Goal: Book appointment/travel/reservation

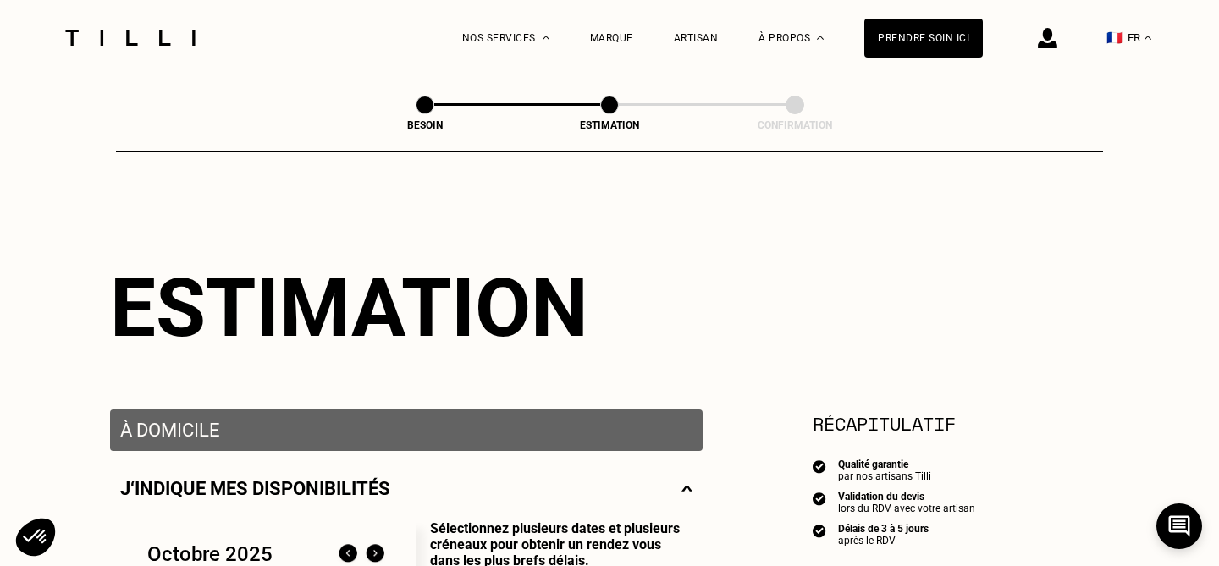
select select "FR"
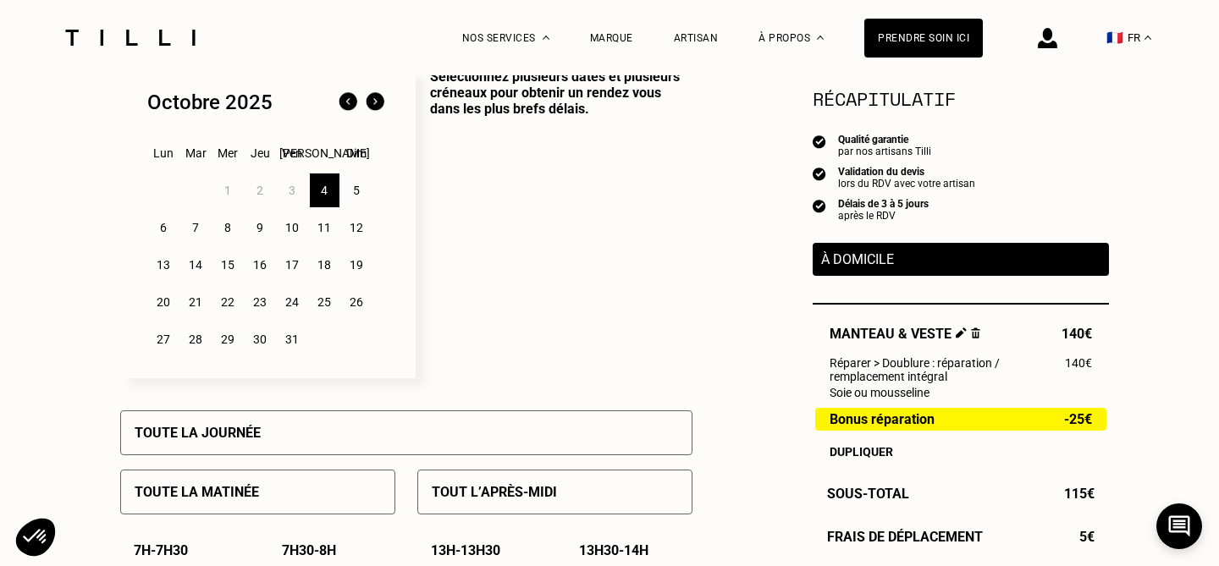
scroll to position [451, 0]
click at [156, 235] on div "6" at bounding box center [164, 229] width 30 height 34
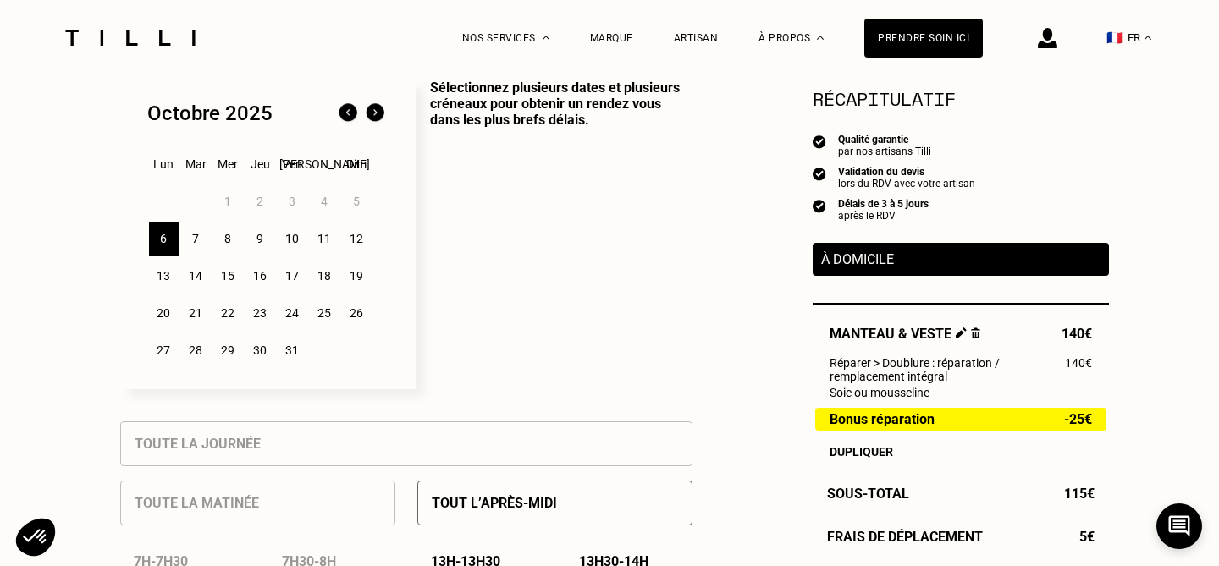
scroll to position [429, 0]
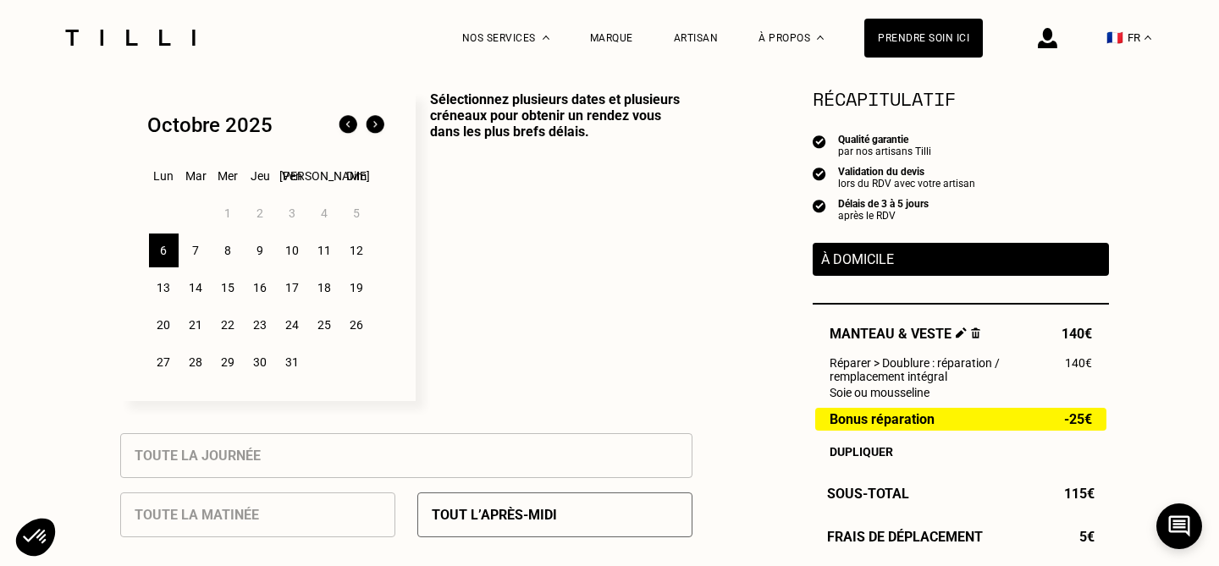
click at [957, 331] on img at bounding box center [961, 333] width 11 height 11
select select "FR"
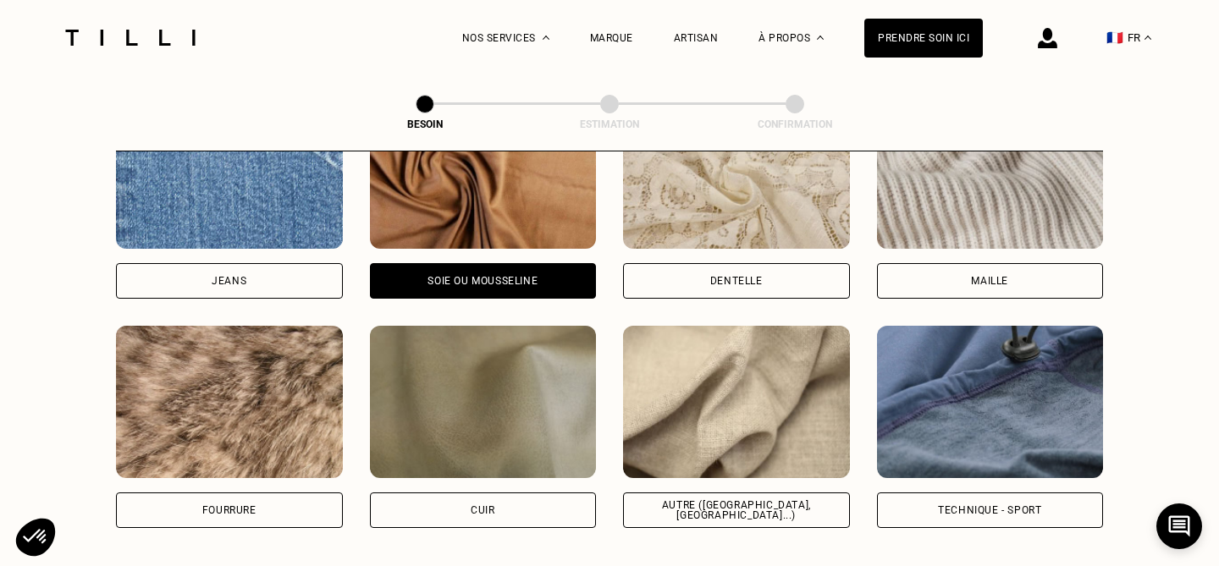
scroll to position [1898, 0]
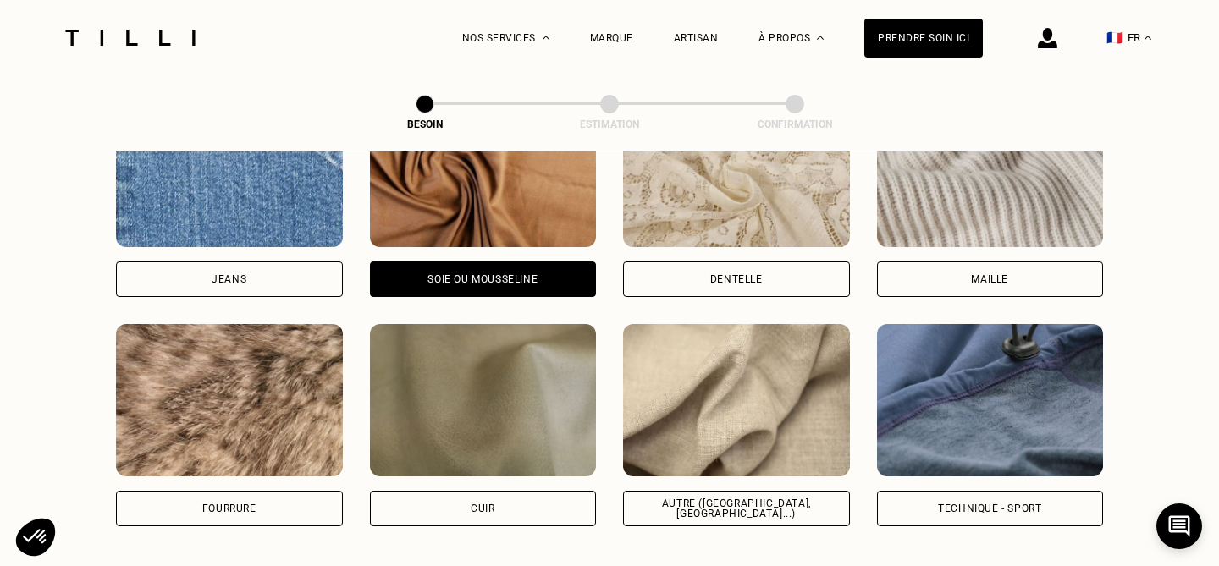
select select "FR"
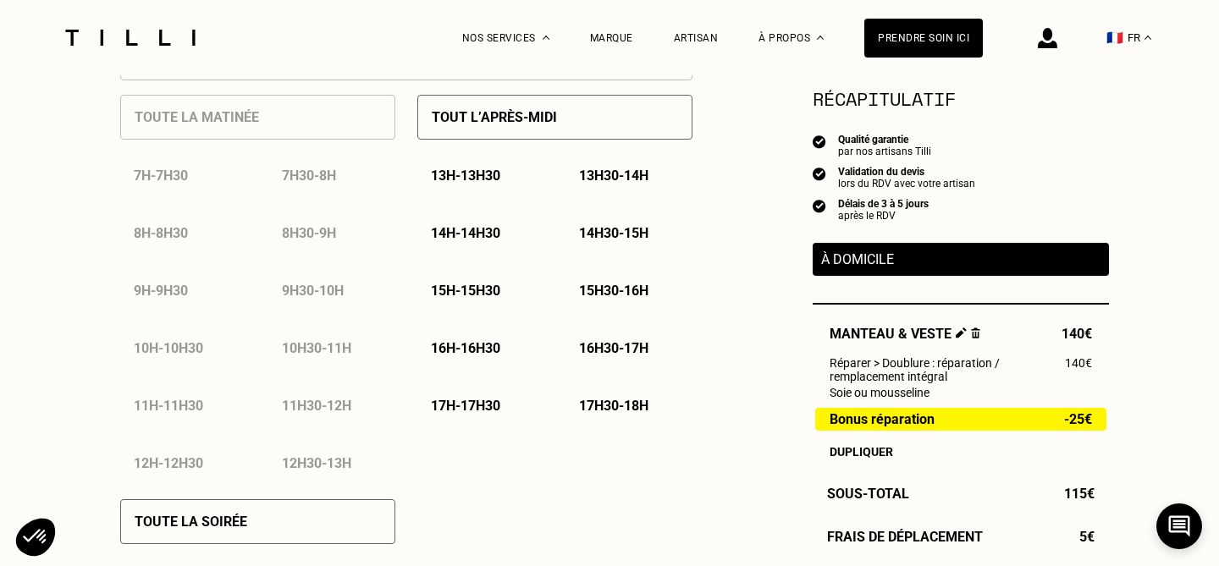
scroll to position [823, 0]
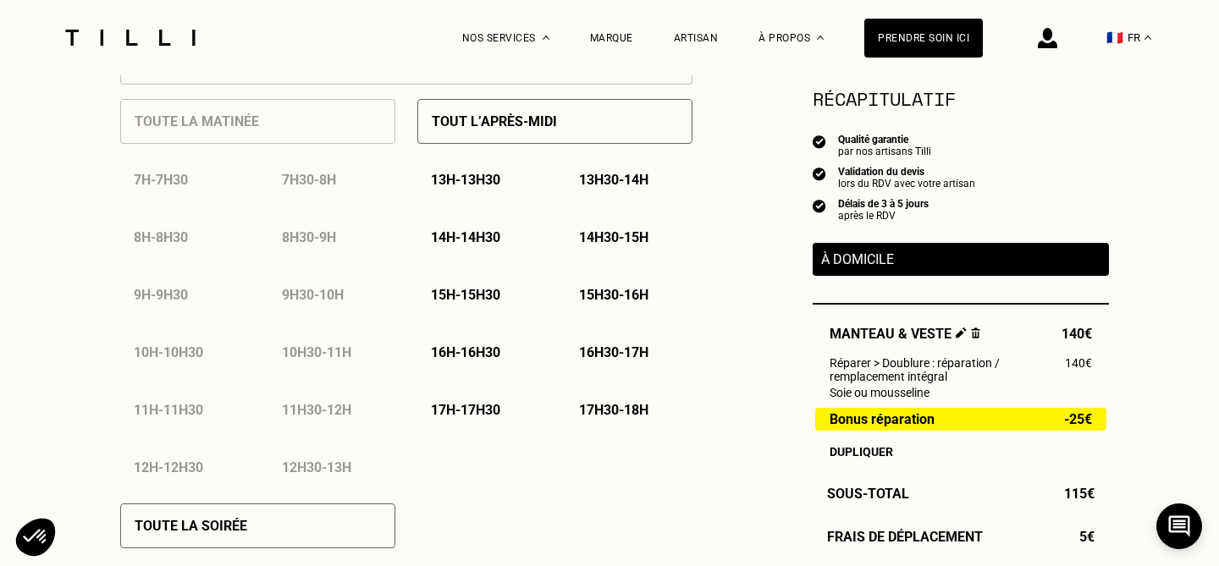
click at [317, 122] on div "Toute la matinée 7h - 7h30 7h30 - 8h 8h - 8h30 8h30 - 9h 9h - 9h30 9h30 - 10h 1…" at bounding box center [257, 287] width 275 height 405
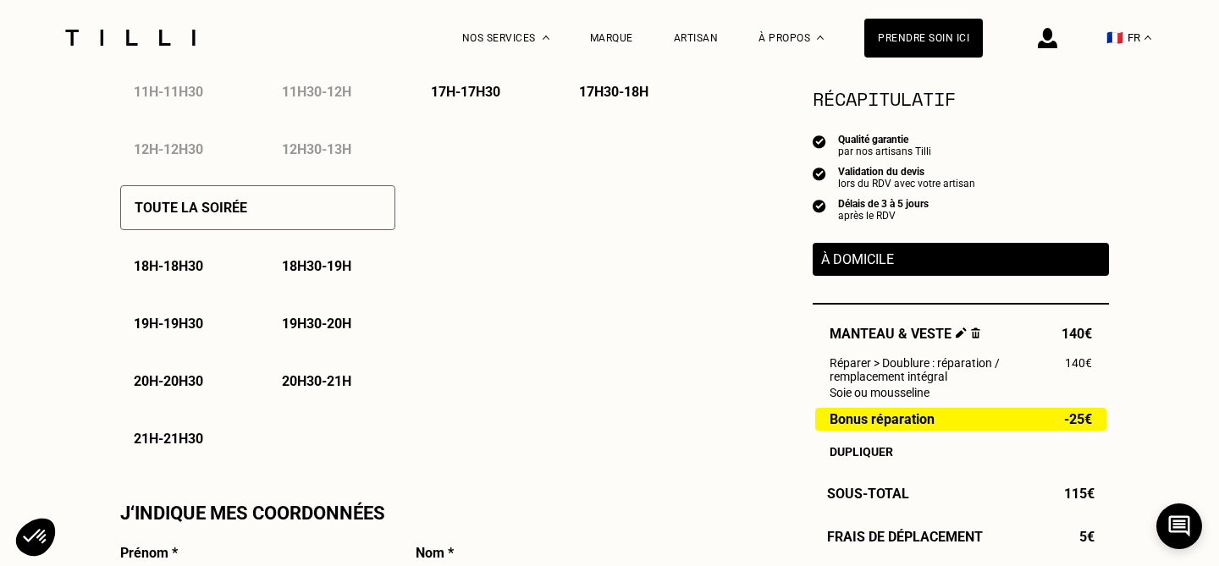
scroll to position [1143, 0]
click at [176, 250] on div "18h - 18h30" at bounding box center [183, 264] width 127 height 43
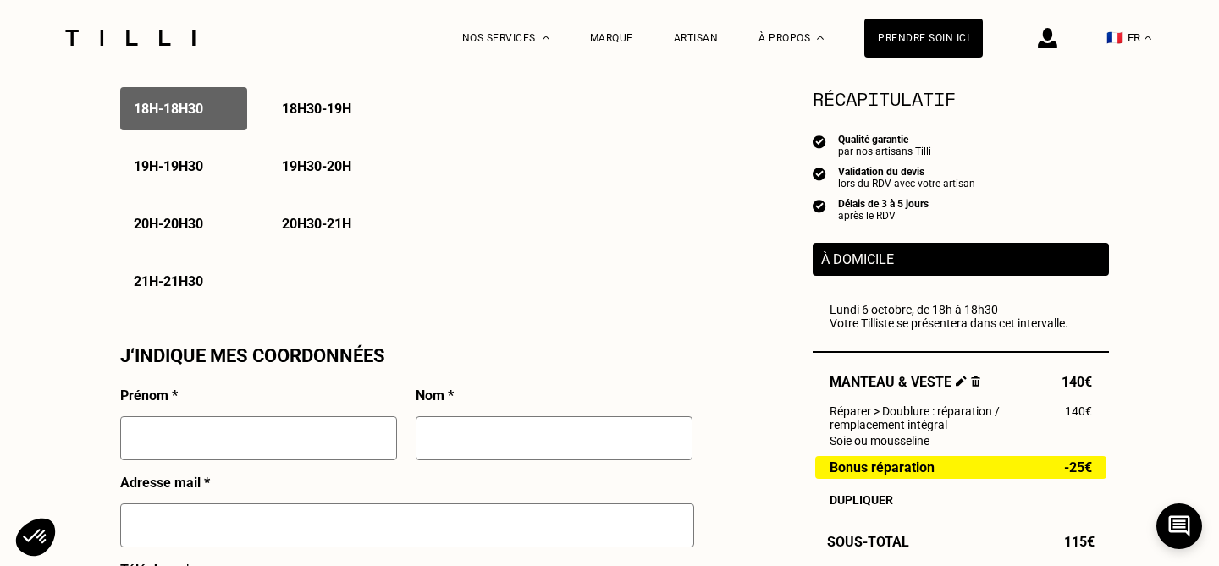
scroll to position [1325, 0]
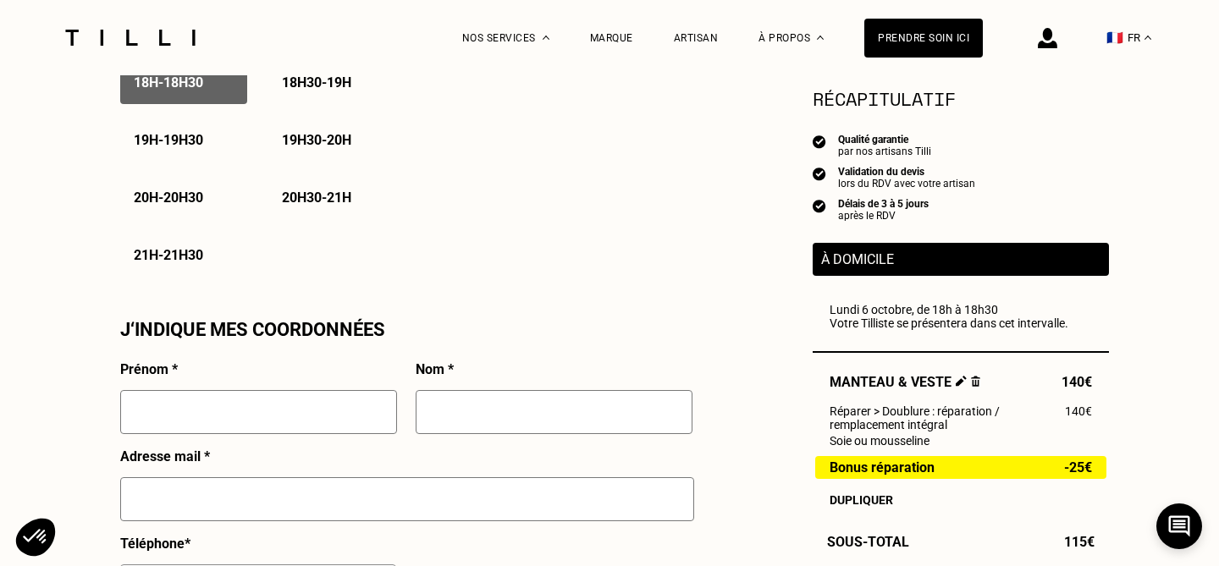
click at [306, 403] on input "text" at bounding box center [258, 412] width 277 height 44
type input "[PERSON_NAME]"
type input "BLANC"
type input "[STREET_ADDRESS]"
type input "[GEOGRAPHIC_DATA]"
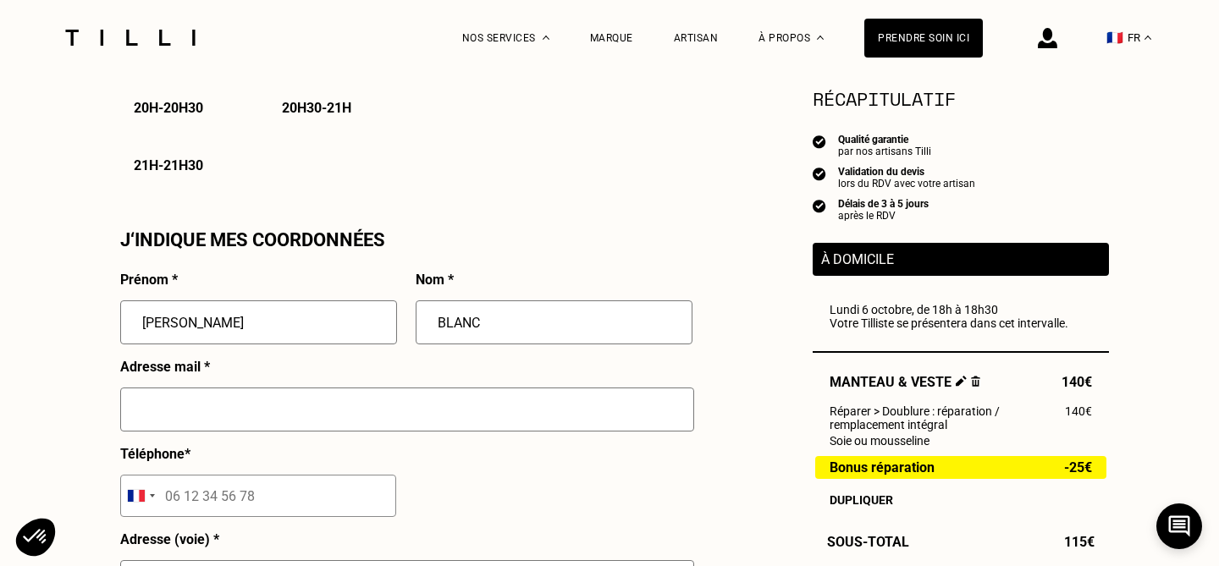
scroll to position [1417, 0]
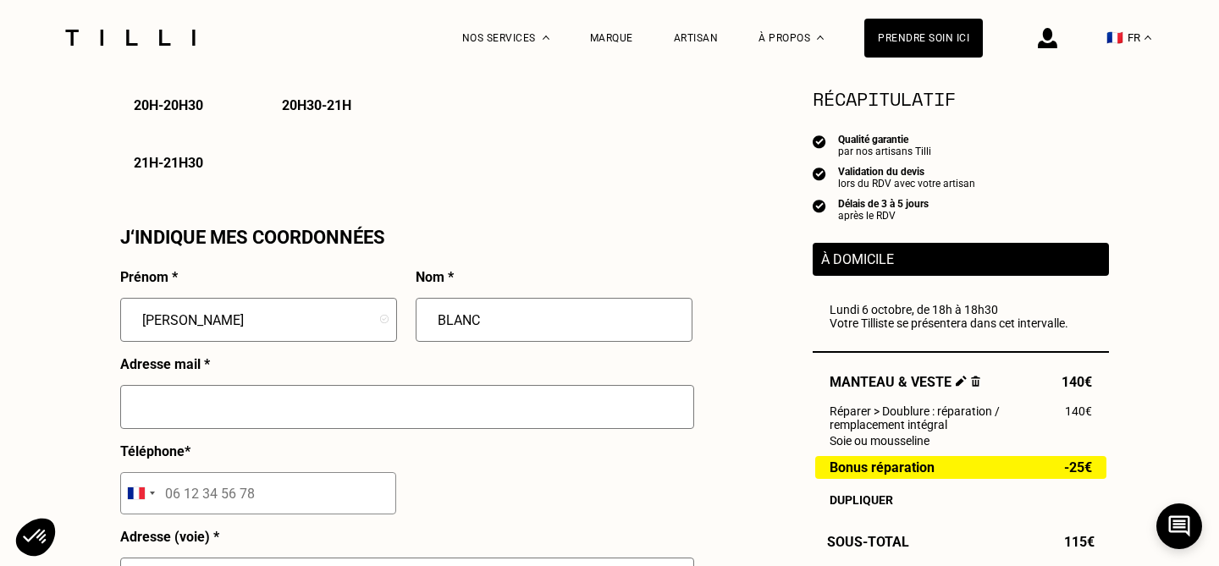
click at [335, 411] on input "text" at bounding box center [407, 407] width 574 height 44
type input "[EMAIL_ADDRESS][DOMAIN_NAME]"
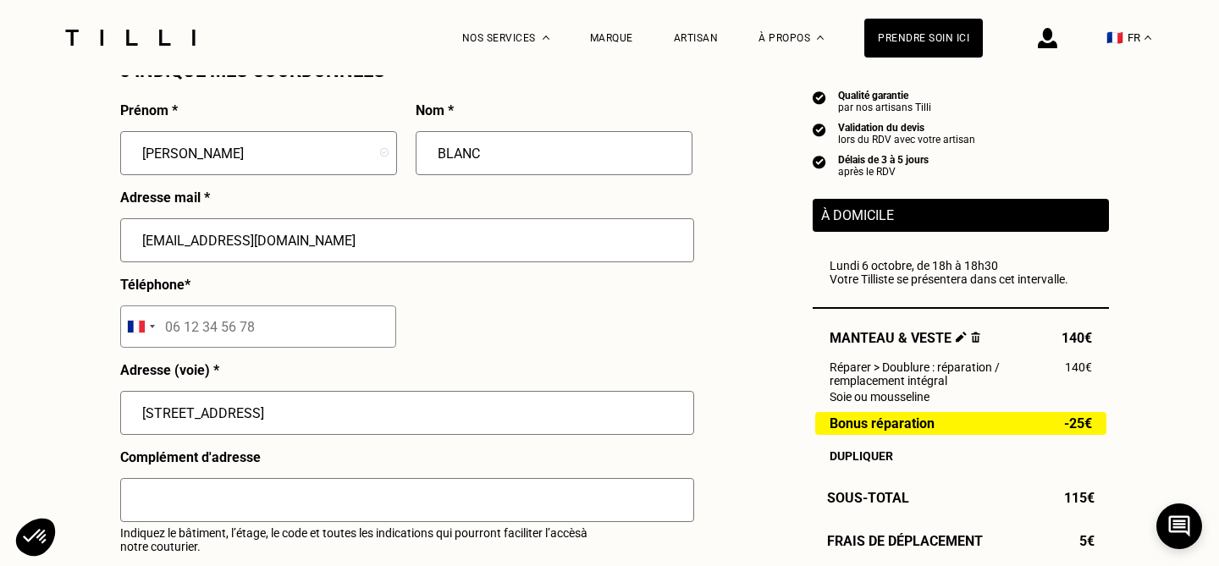
scroll to position [1599, 0]
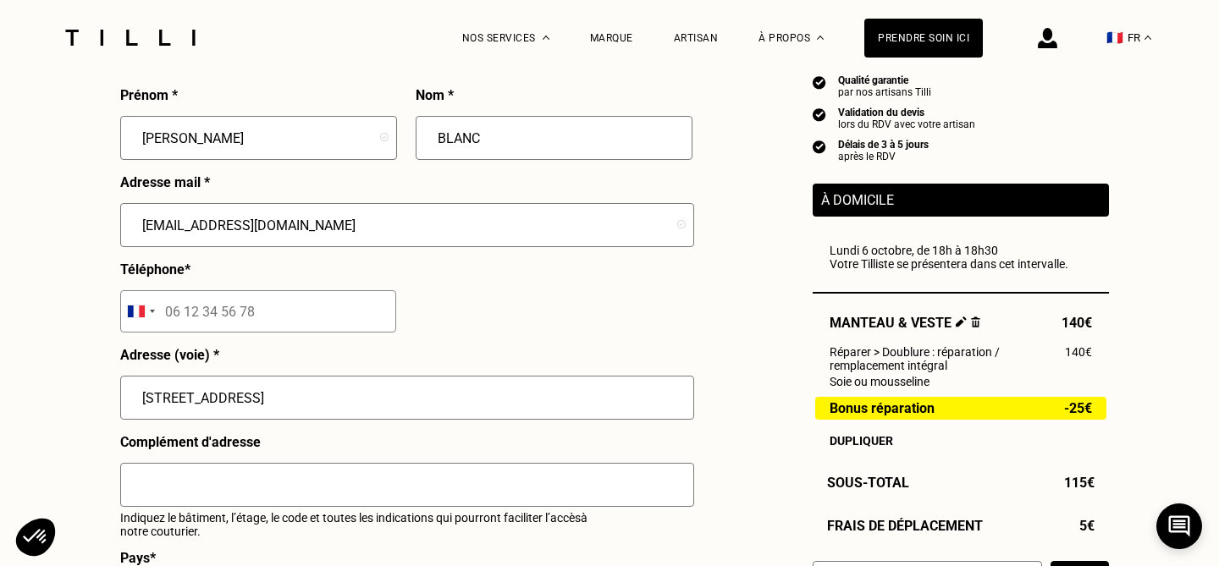
click at [230, 308] on input "tel" at bounding box center [258, 311] width 276 height 42
drag, startPoint x: 205, startPoint y: 312, endPoint x: 439, endPoint y: 323, distance: 233.9
click at [439, 323] on div "Prénom * [PERSON_NAME] * BLANC Adresse mail * [EMAIL_ADDRESS][DOMAIN_NAME] Télé…" at bounding box center [406, 440] width 572 height 706
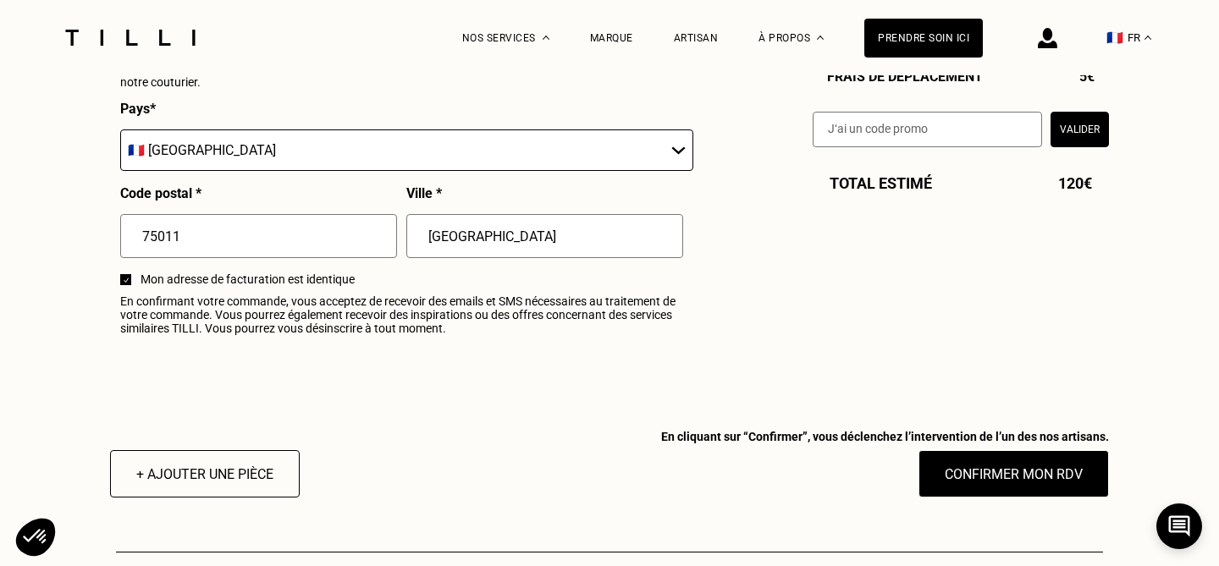
scroll to position [2050, 0]
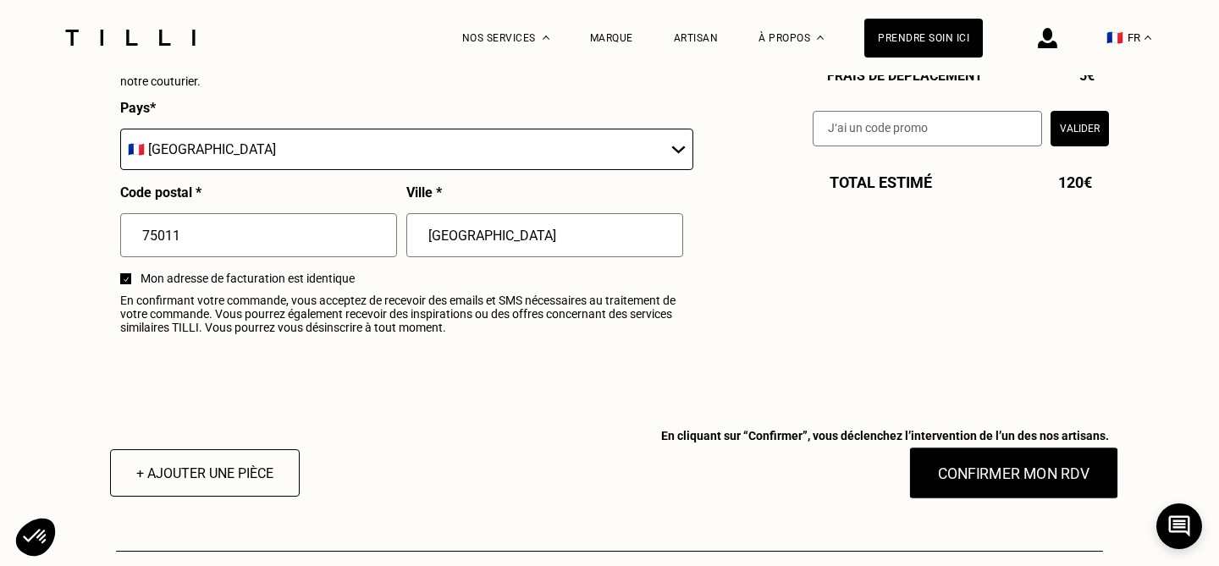
type input "06 84 77 93 19"
click at [985, 462] on button "Confirmer mon RDV" at bounding box center [1014, 473] width 210 height 52
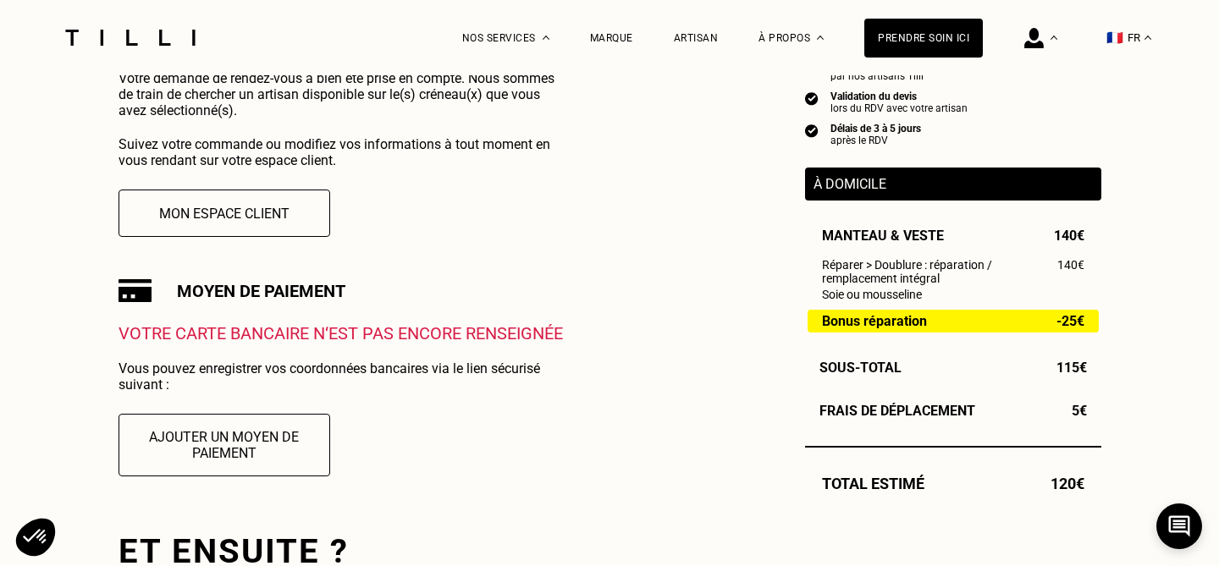
scroll to position [361, 0]
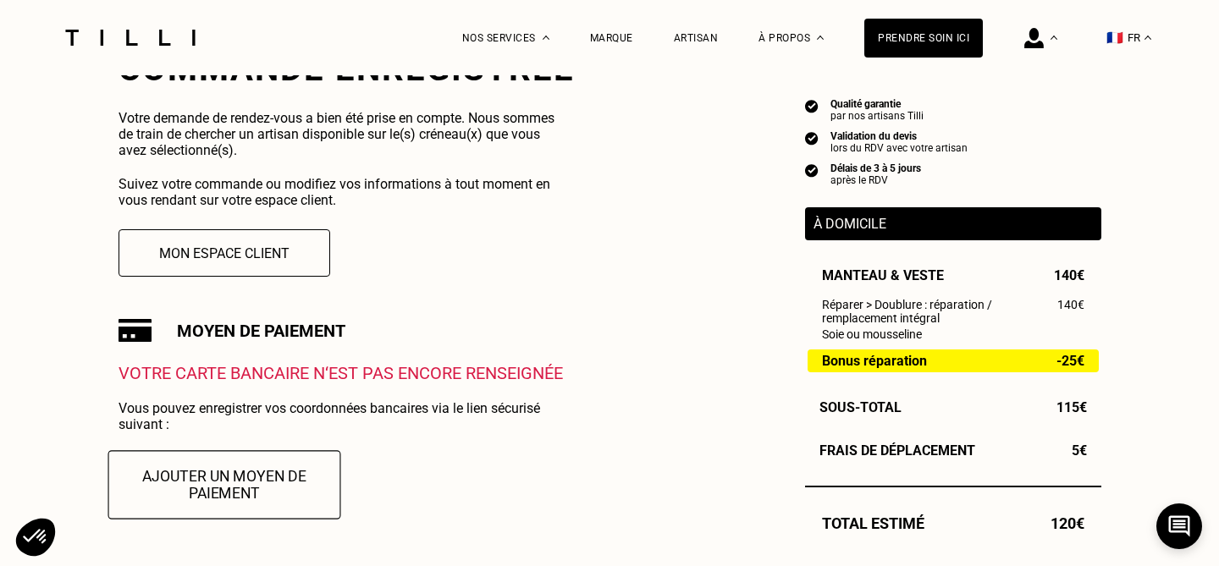
click at [279, 496] on button "Ajouter un moyen de paiement" at bounding box center [224, 484] width 233 height 69
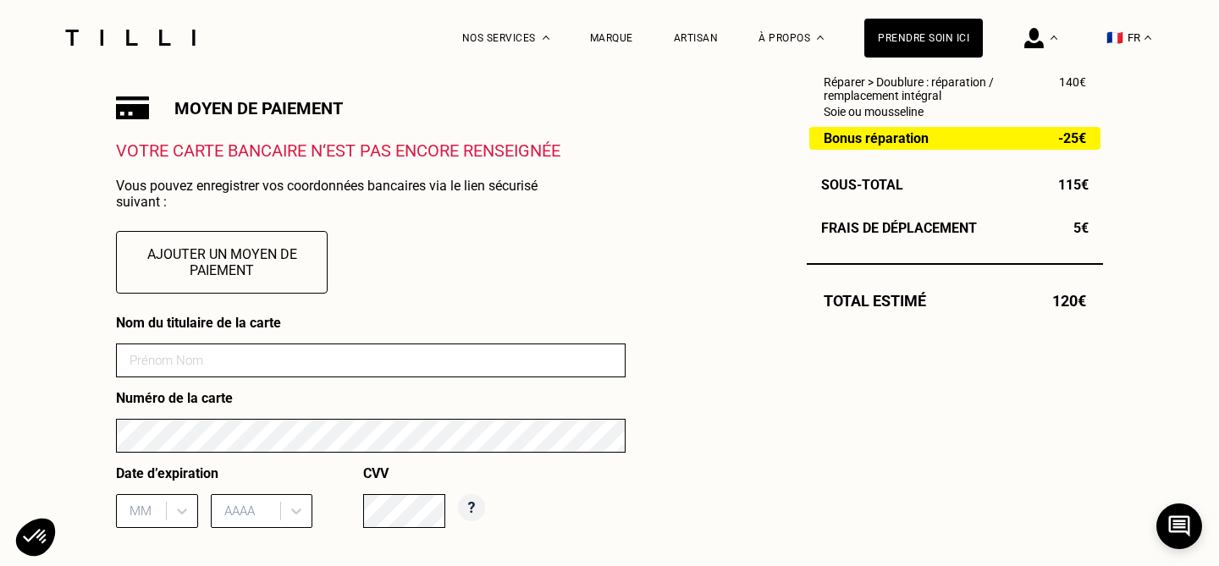
scroll to position [607, 0]
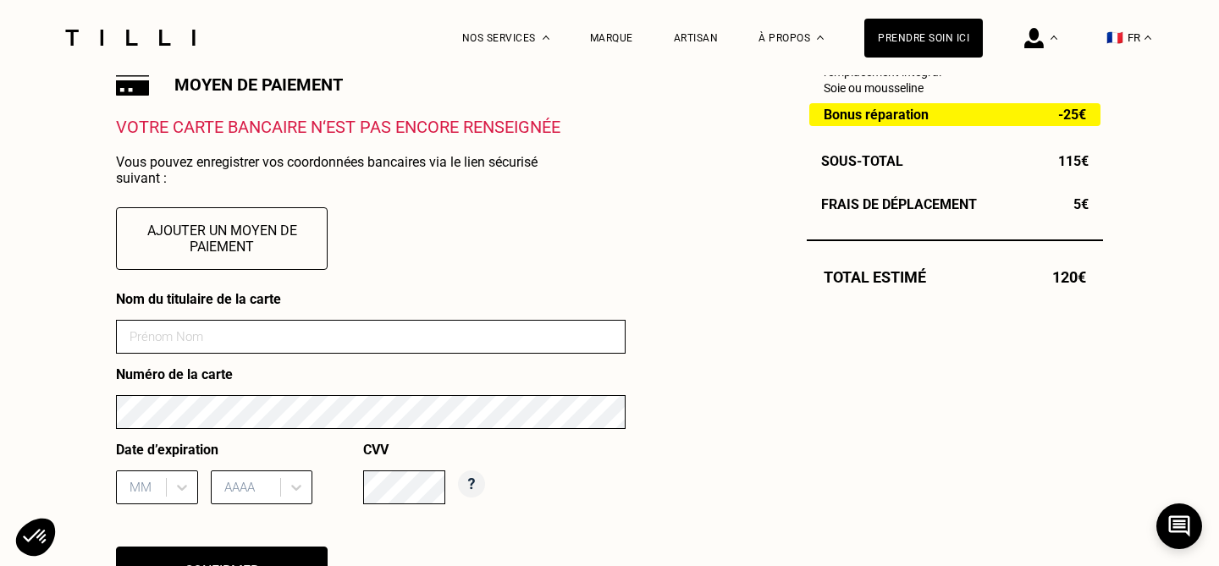
click at [455, 336] on input at bounding box center [371, 337] width 510 height 34
type input "[PERSON_NAME]"
type input "12"
type input "2025"
click at [620, 492] on div "Date d’expiration [DATE] 2025 CVV" at bounding box center [371, 479] width 510 height 75
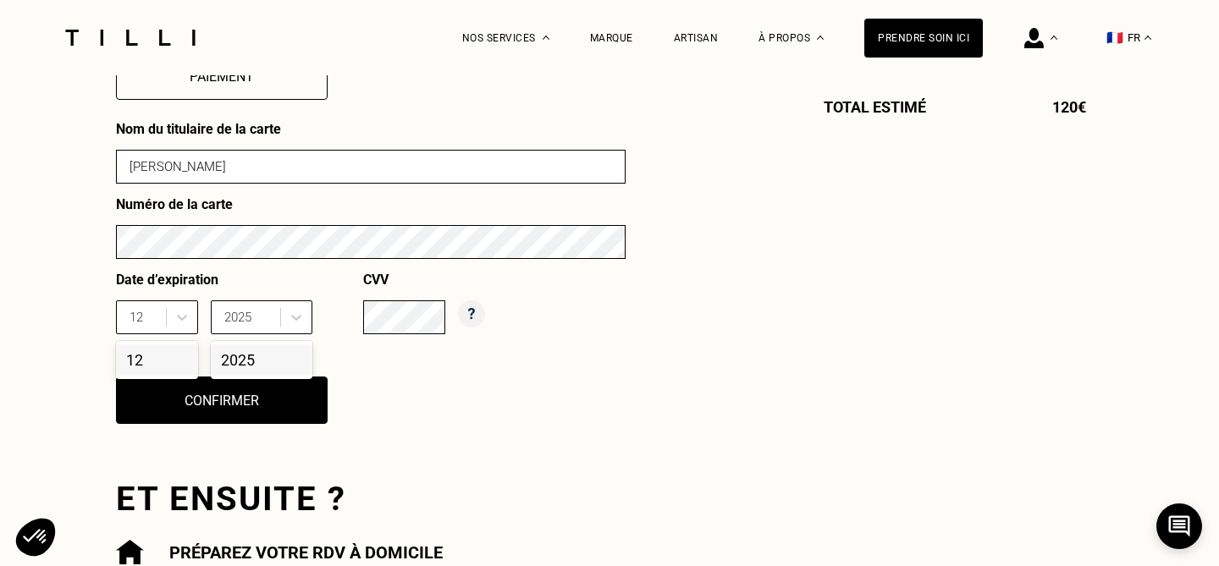
scroll to position [791, 0]
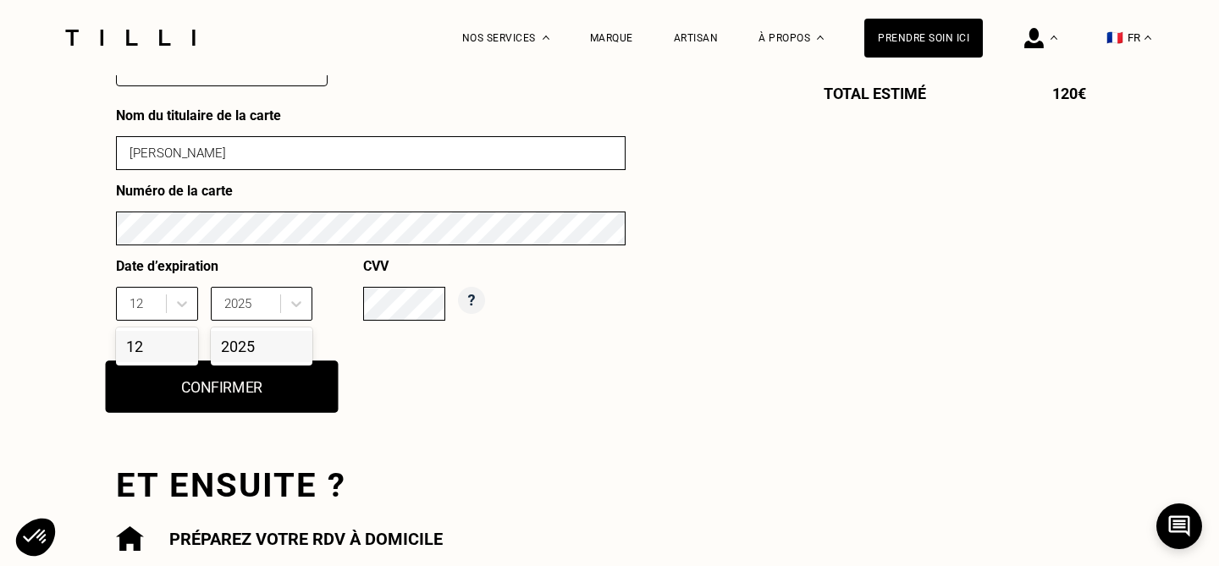
click at [288, 392] on button "Confirmer" at bounding box center [222, 387] width 233 height 52
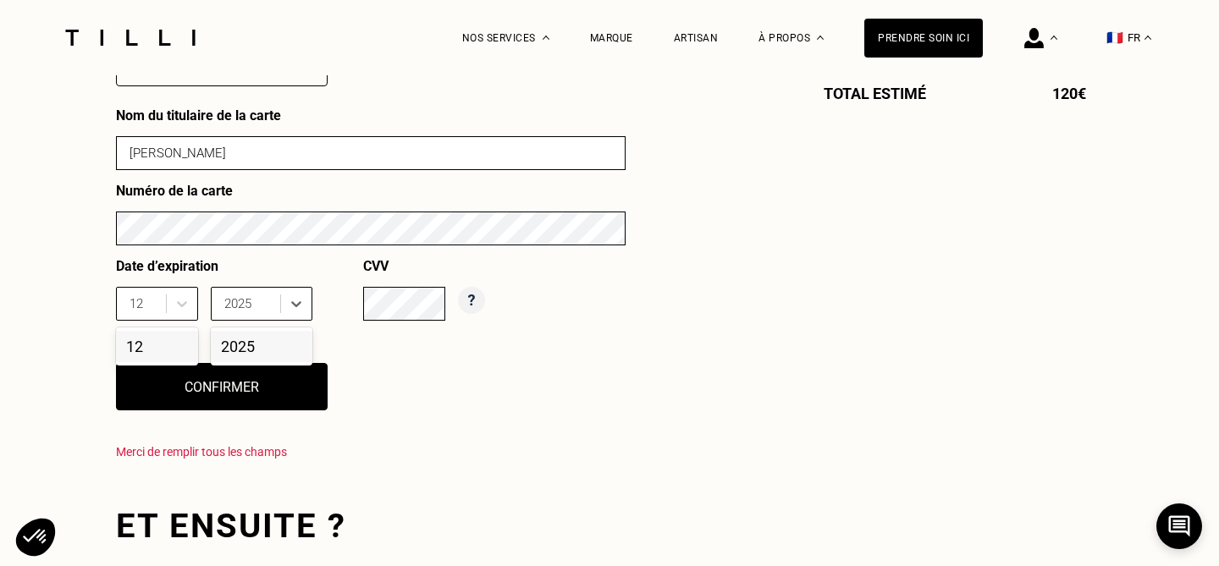
click at [293, 343] on div "2025" at bounding box center [262, 346] width 102 height 31
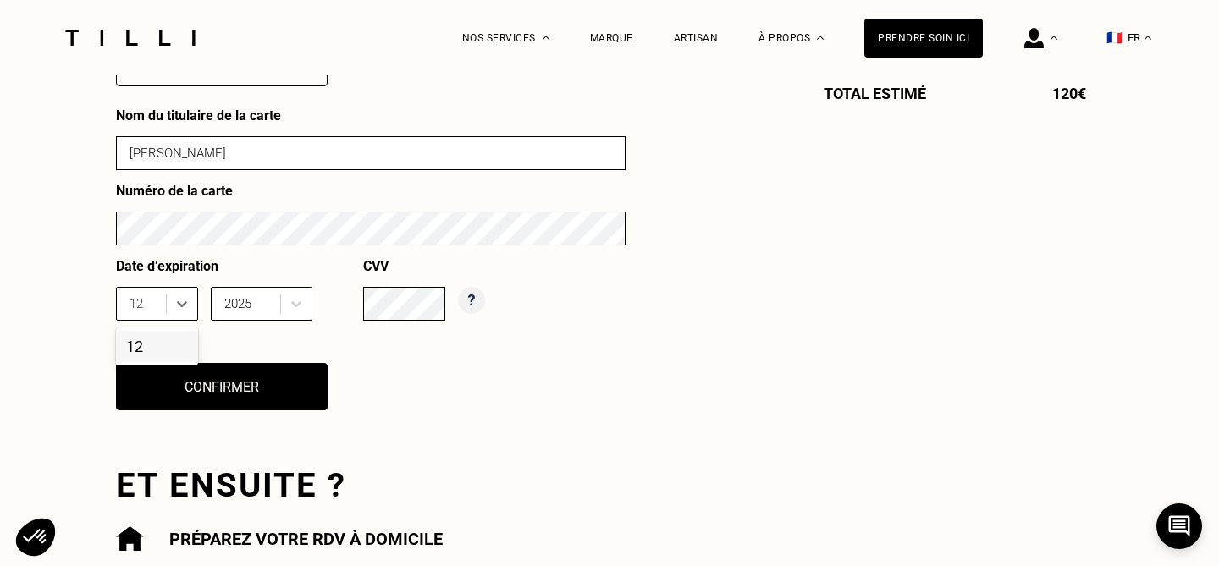
click at [159, 342] on div "12" at bounding box center [157, 346] width 82 height 31
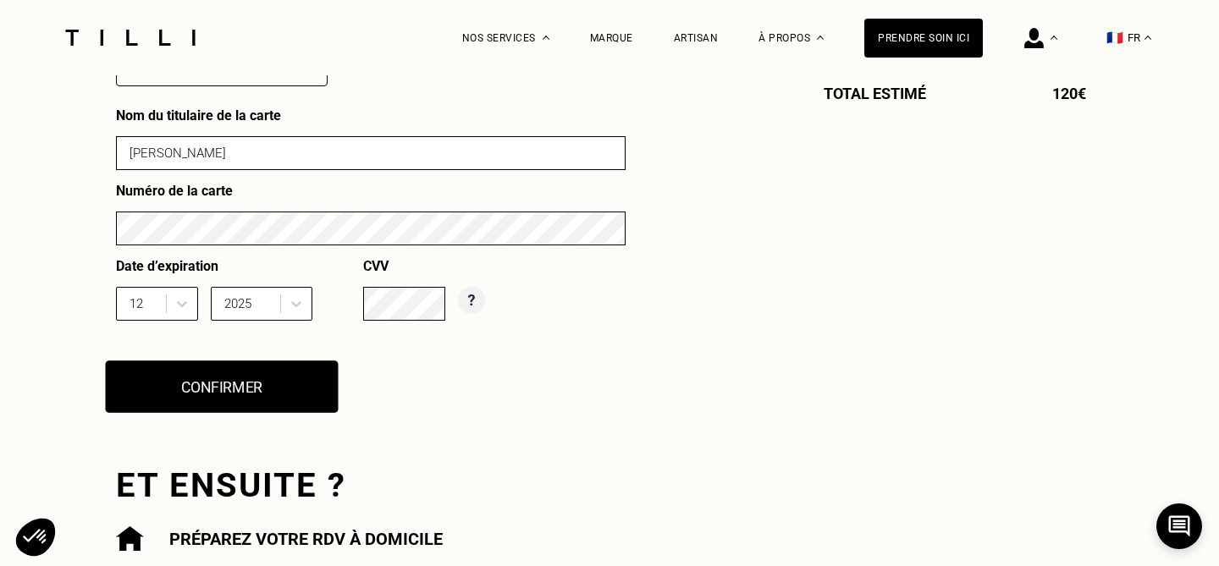
click at [199, 375] on button "Confirmer" at bounding box center [222, 387] width 233 height 52
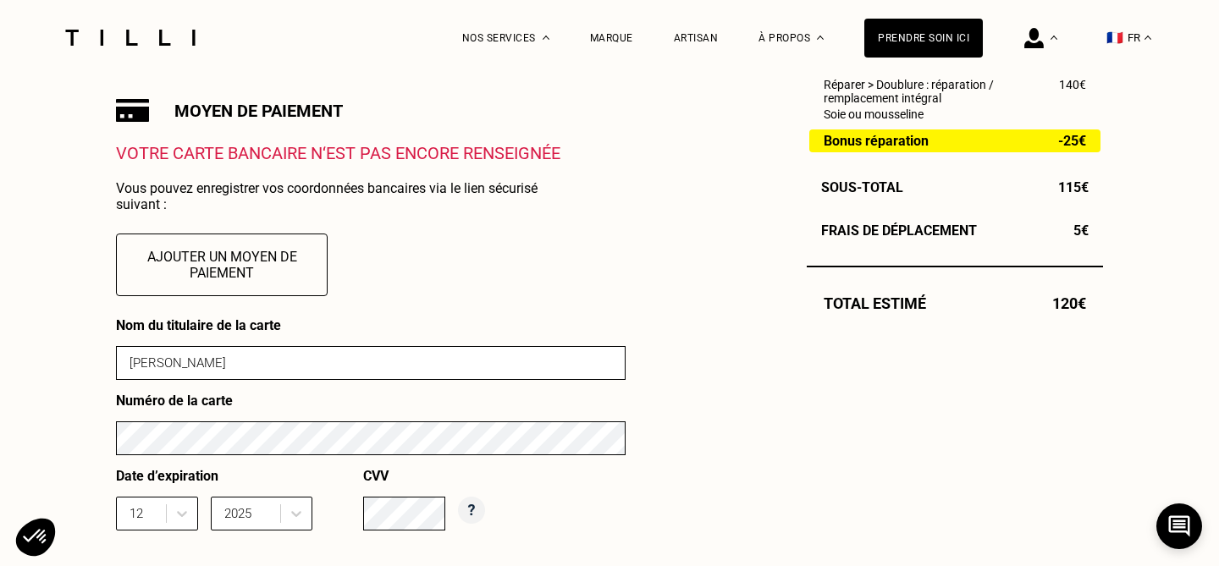
scroll to position [542, 0]
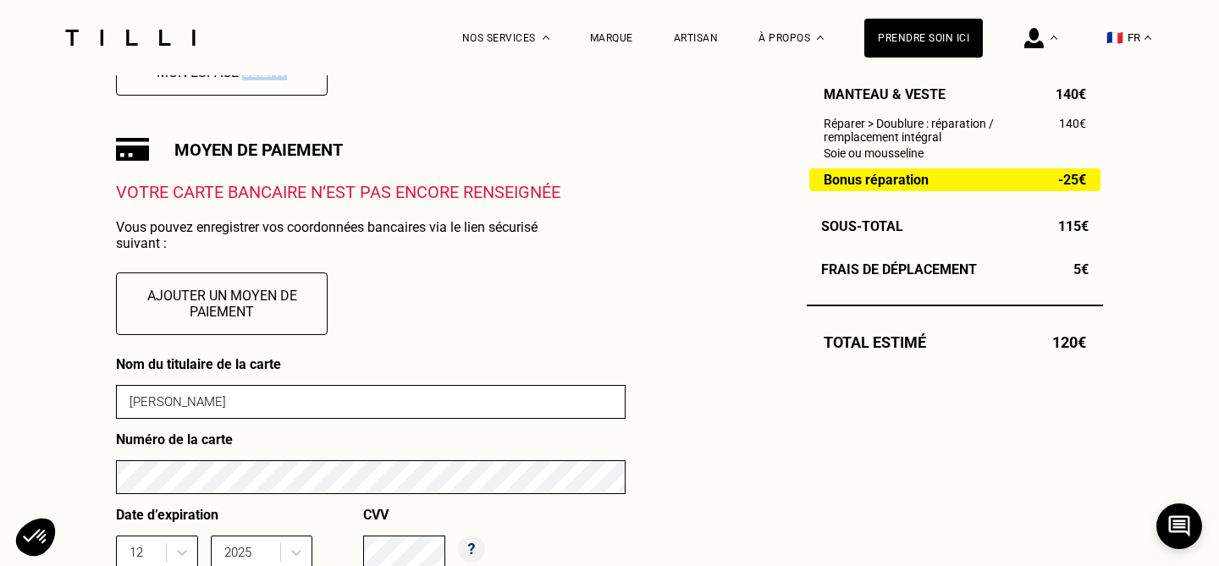
click at [450, 199] on p "Votre carte bancaire n‘est pas encore renseignée" at bounding box center [371, 192] width 510 height 20
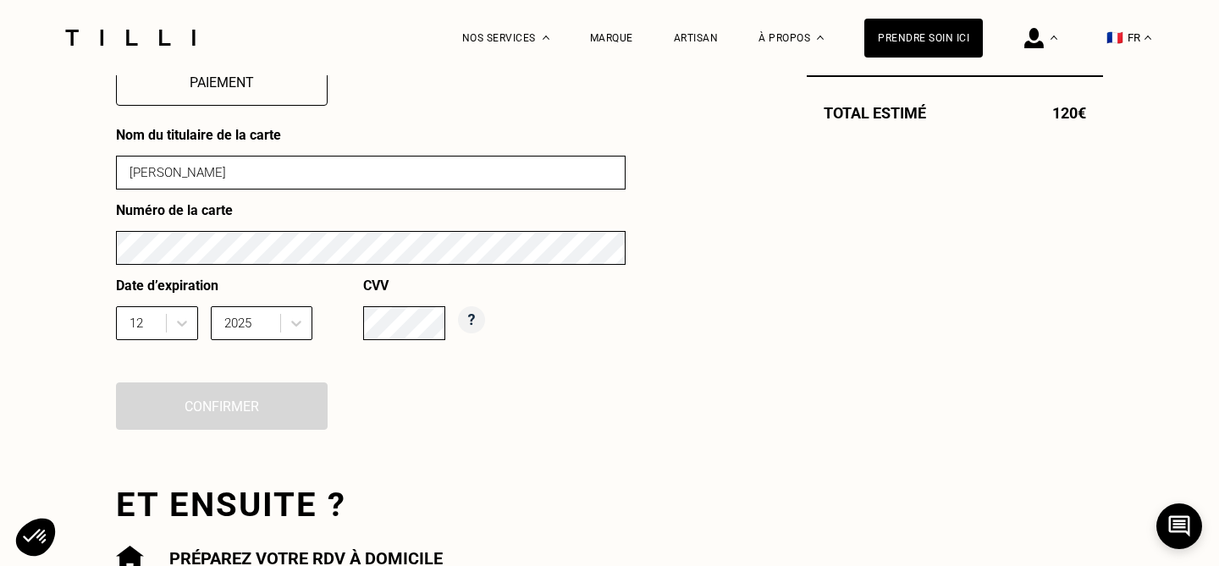
scroll to position [776, 0]
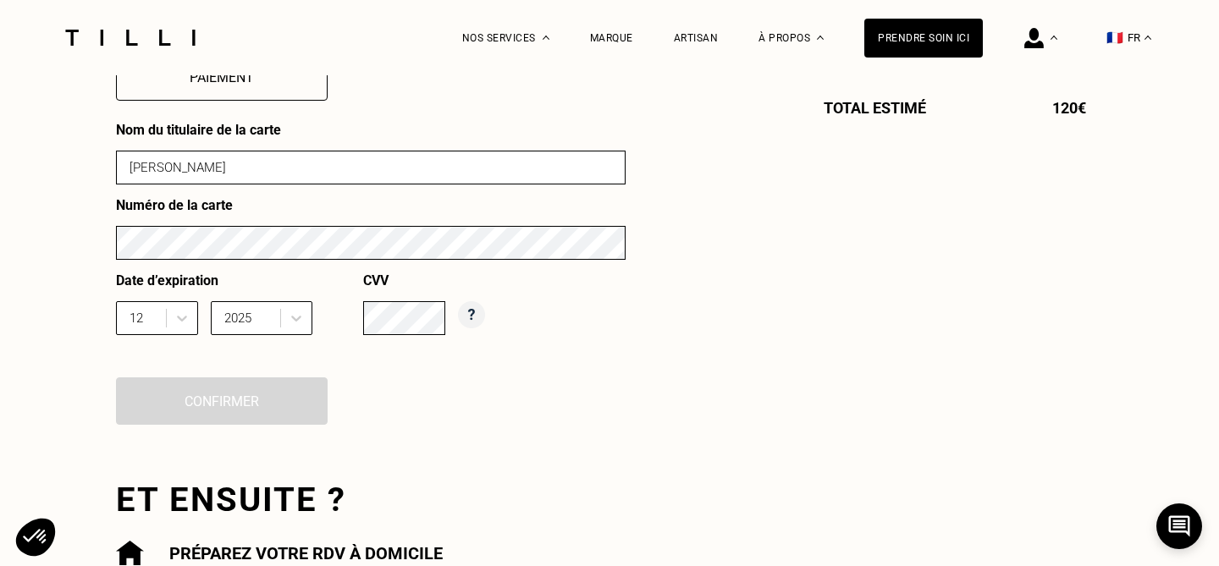
click at [278, 413] on div "Nom du titulaire de la carte [PERSON_NAME] Numéro de la carte Date d’expiration…" at bounding box center [371, 284] width 510 height 324
click at [595, 340] on div "Date d’expiration 12 2025 CVV" at bounding box center [371, 310] width 510 height 75
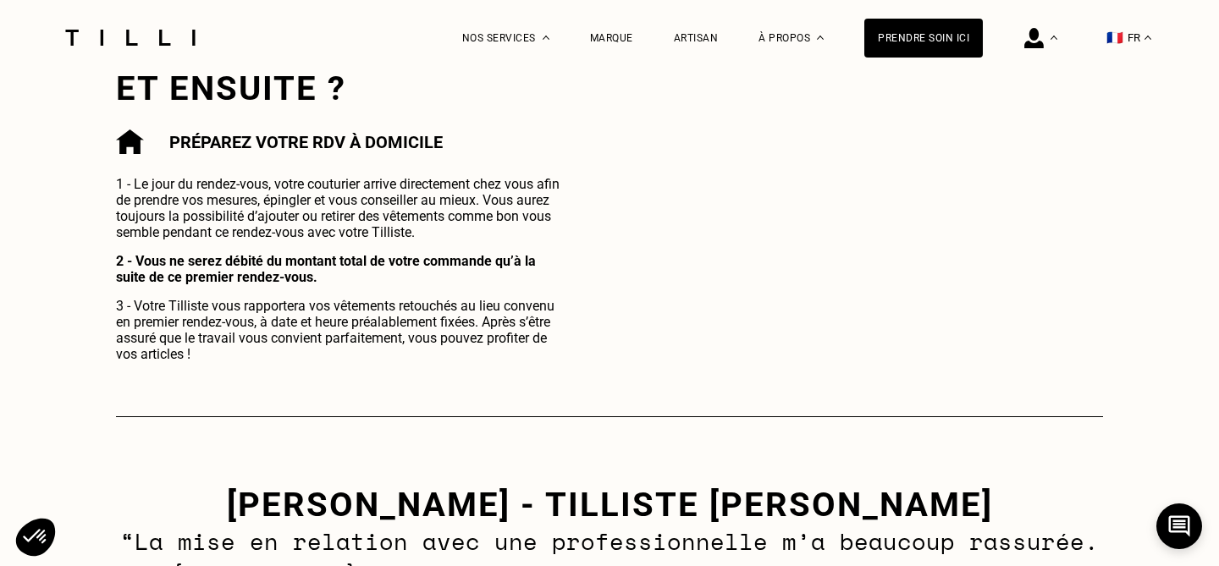
scroll to position [1192, 0]
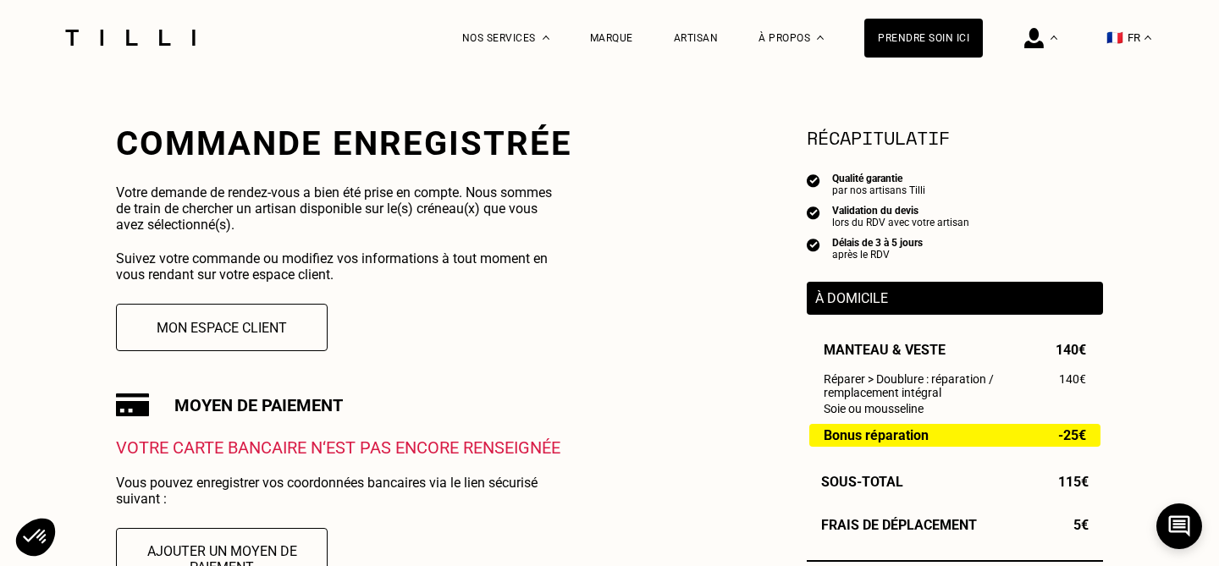
scroll to position [287, 0]
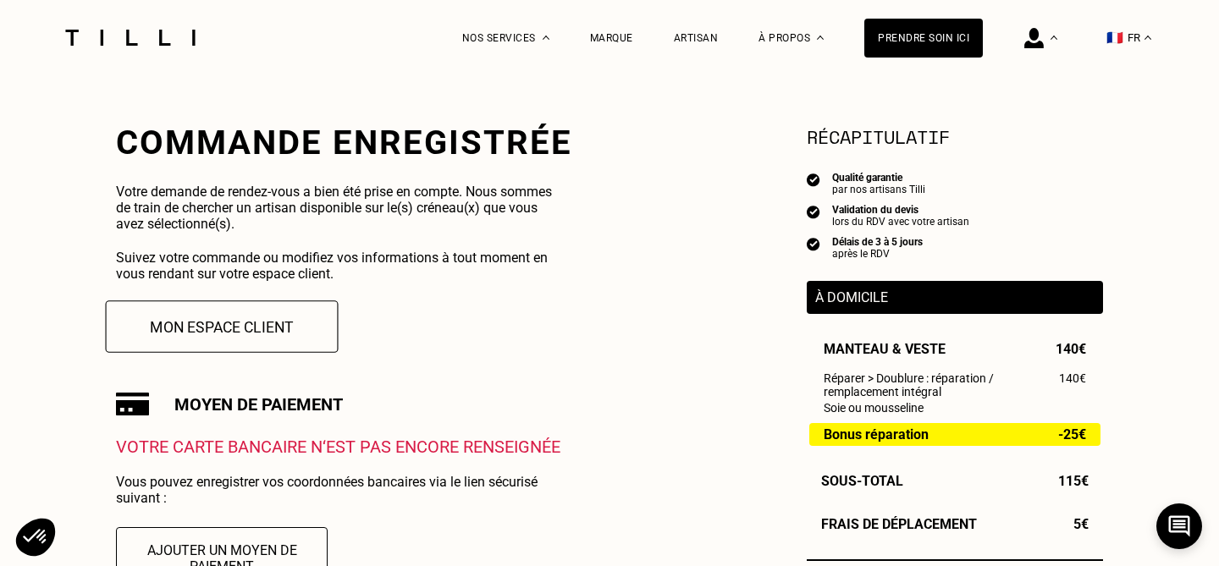
click at [207, 329] on button "Mon espace client" at bounding box center [222, 327] width 233 height 52
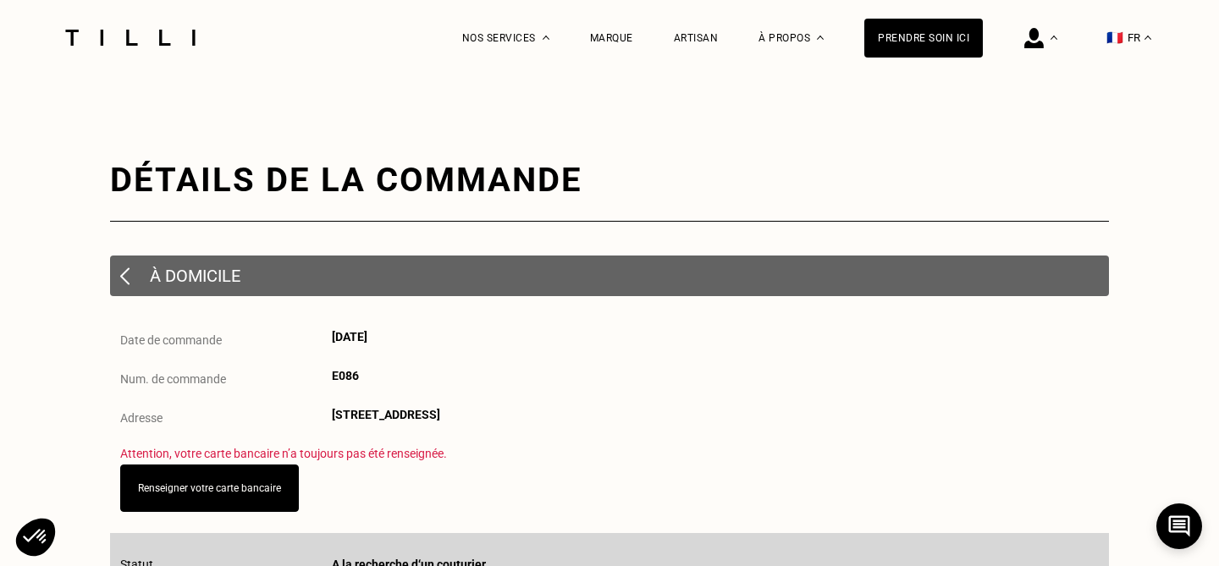
scroll to position [53, 0]
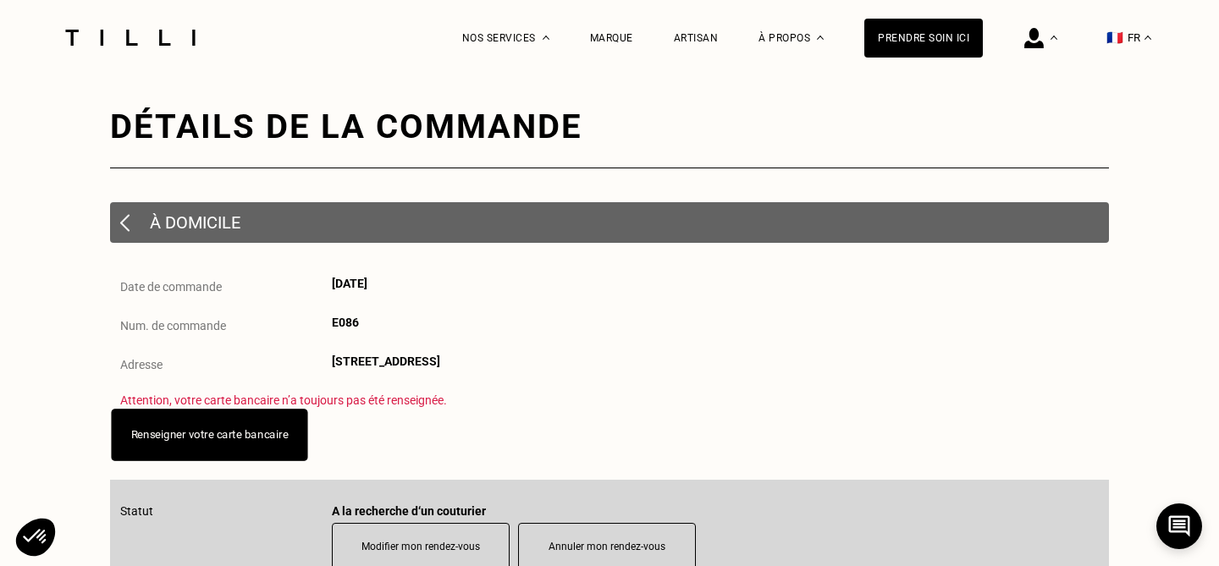
click at [235, 444] on button "Renseigner votre carte bancaire" at bounding box center [209, 435] width 196 height 52
click at [290, 439] on button "Renseigner votre carte bancaire" at bounding box center [209, 435] width 196 height 52
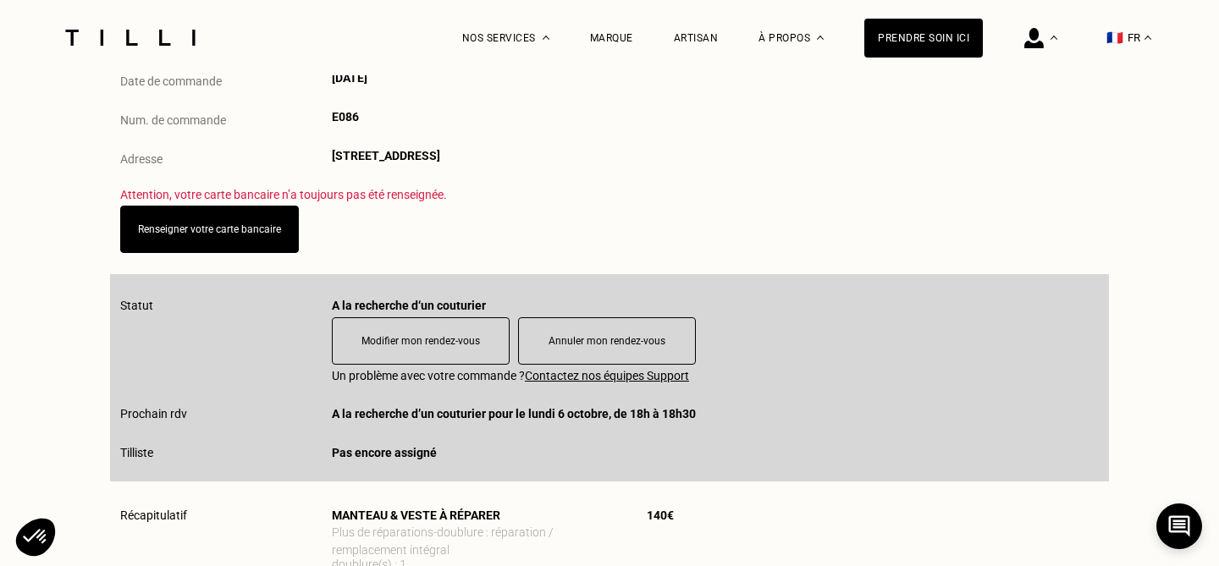
scroll to position [254, 0]
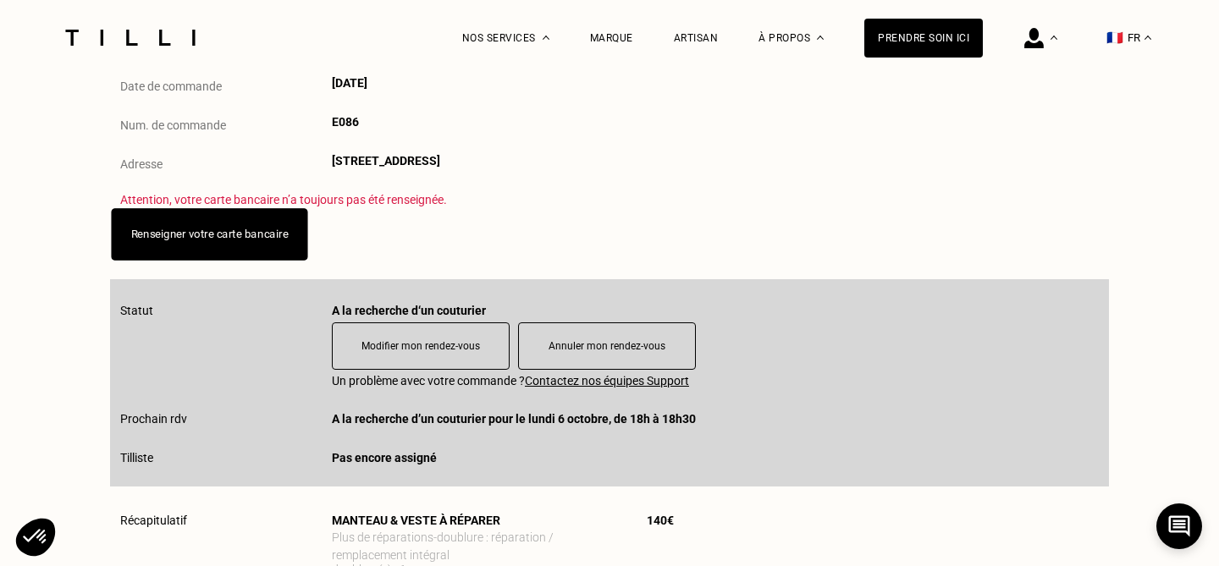
click at [235, 233] on link "Renseigner votre carte bancaire" at bounding box center [209, 234] width 157 height 13
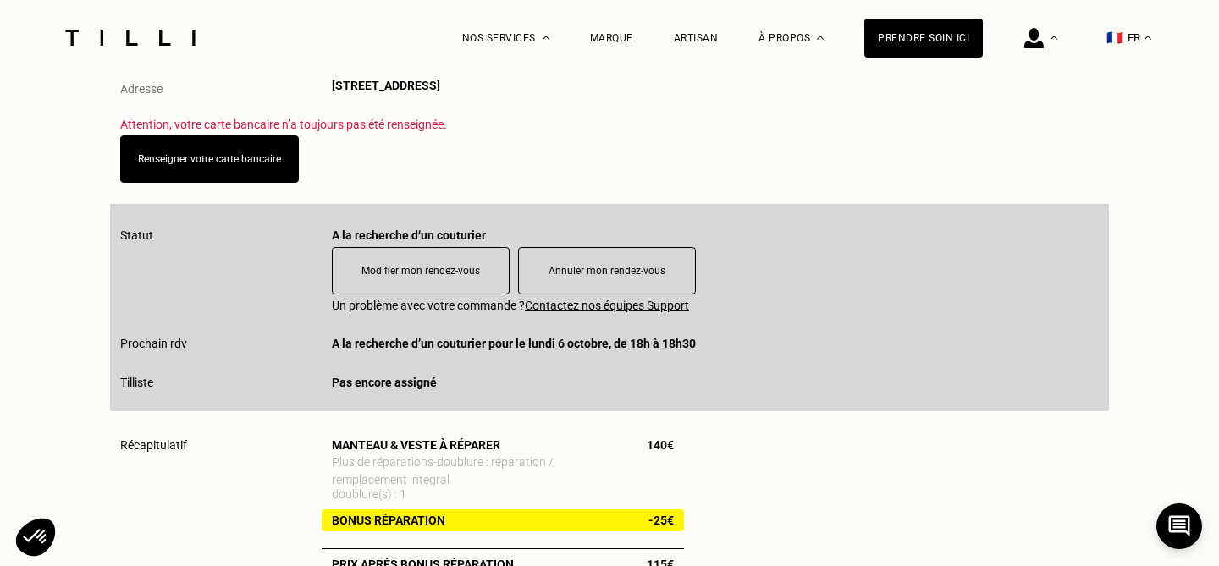
scroll to position [0, 0]
